Goal: Information Seeking & Learning: Learn about a topic

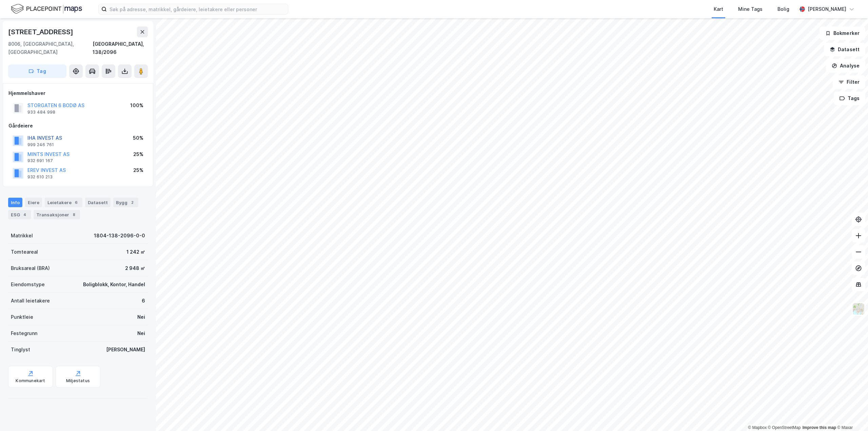
click at [0, 0] on button "IHA INVEST AS" at bounding box center [0, 0] width 0 height 0
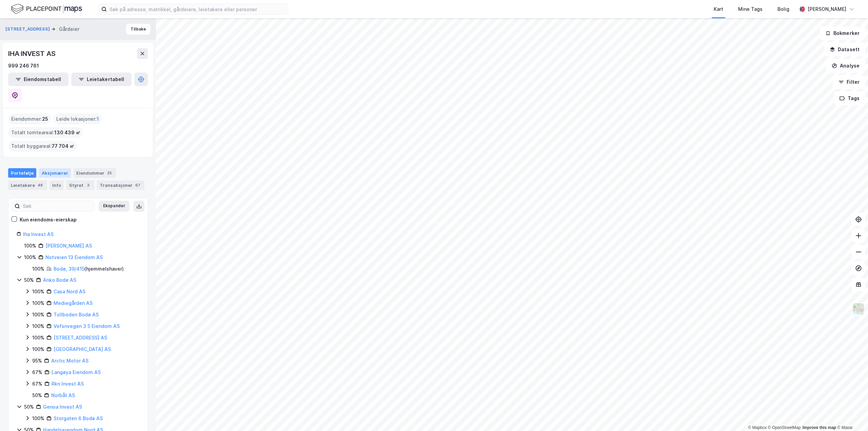
click at [53, 168] on div "Aksjonærer" at bounding box center [55, 172] width 32 height 9
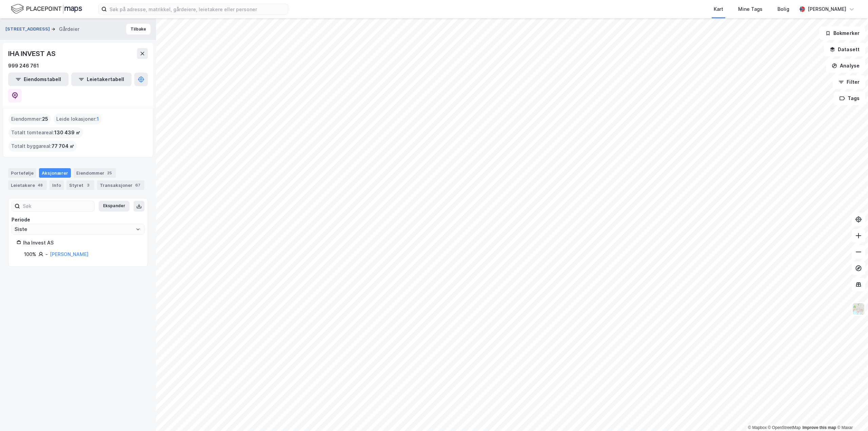
click at [14, 28] on button "[STREET_ADDRESS]" at bounding box center [28, 29] width 46 height 7
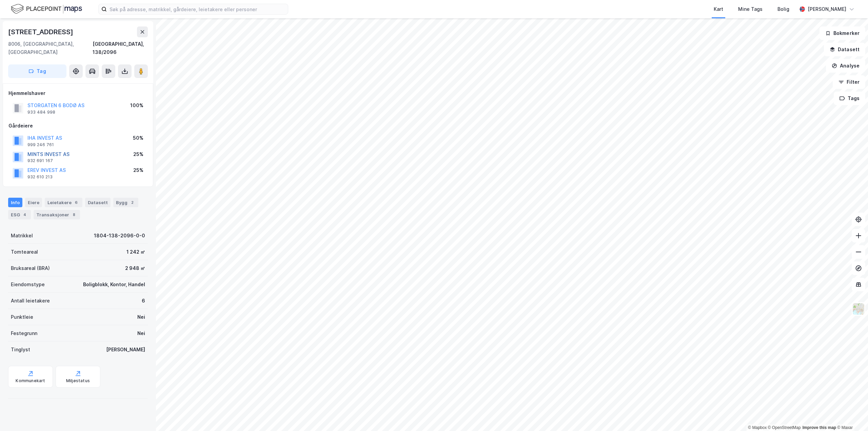
click at [0, 0] on button "MINTS INVEST AS" at bounding box center [0, 0] width 0 height 0
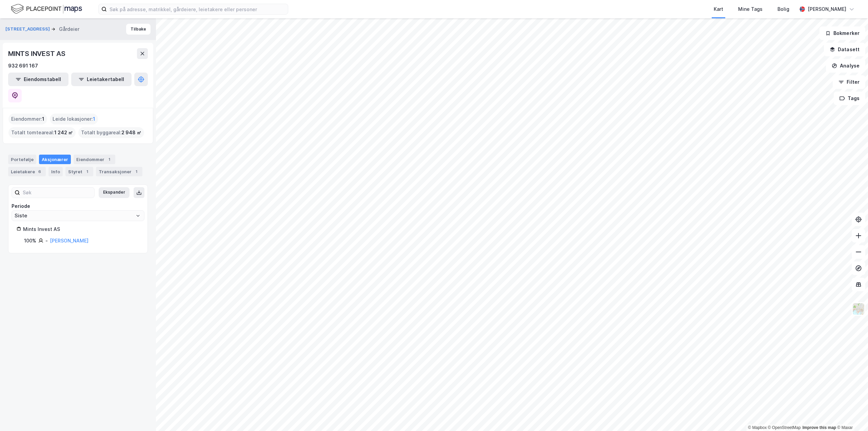
click at [50, 155] on div "Aksjonærer" at bounding box center [55, 159] width 32 height 9
drag, startPoint x: 21, startPoint y: 3, endPoint x: 73, endPoint y: 34, distance: 60.6
click at [86, 37] on div "[STREET_ADDRESS] Tilbake" at bounding box center [78, 29] width 156 height 22
click at [18, 27] on button "[STREET_ADDRESS]" at bounding box center [28, 29] width 46 height 7
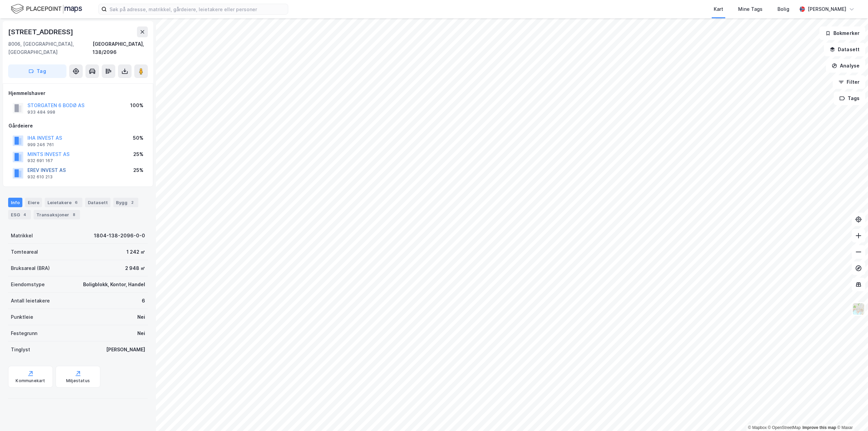
click at [0, 0] on button "EREV INVEST AS" at bounding box center [0, 0] width 0 height 0
